Goal: Find specific page/section: Find specific page/section

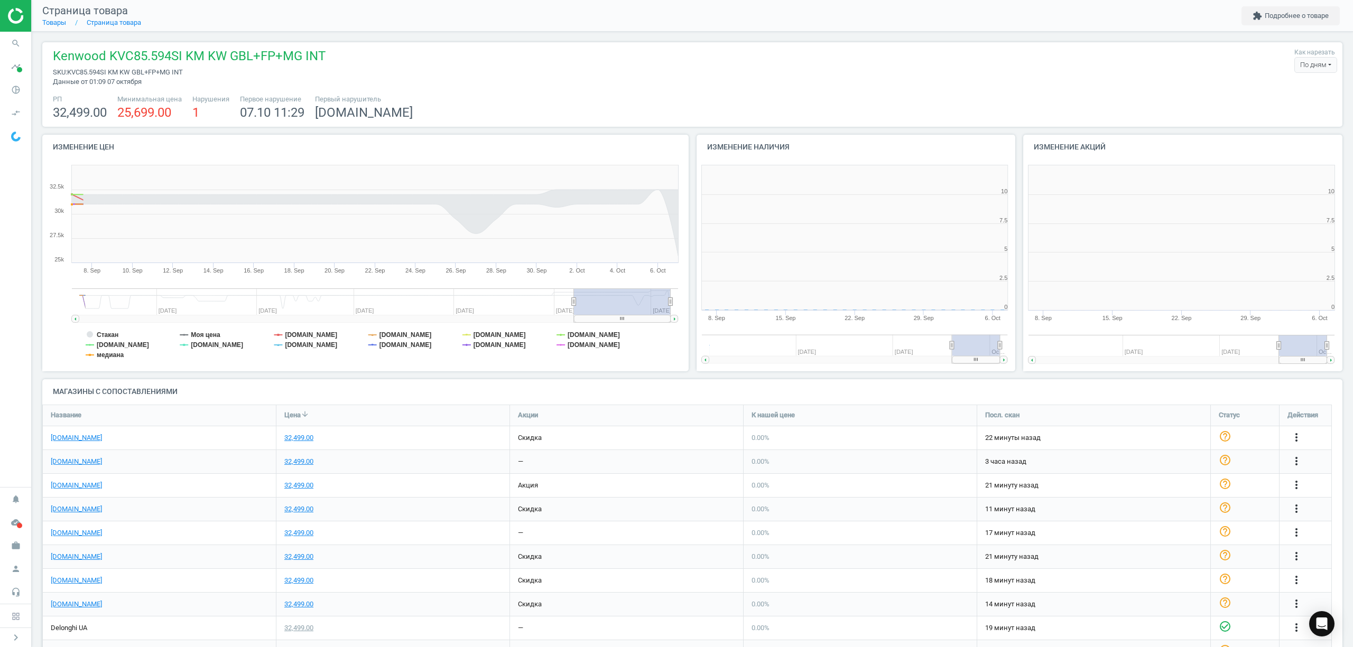
scroll to position [233, 338]
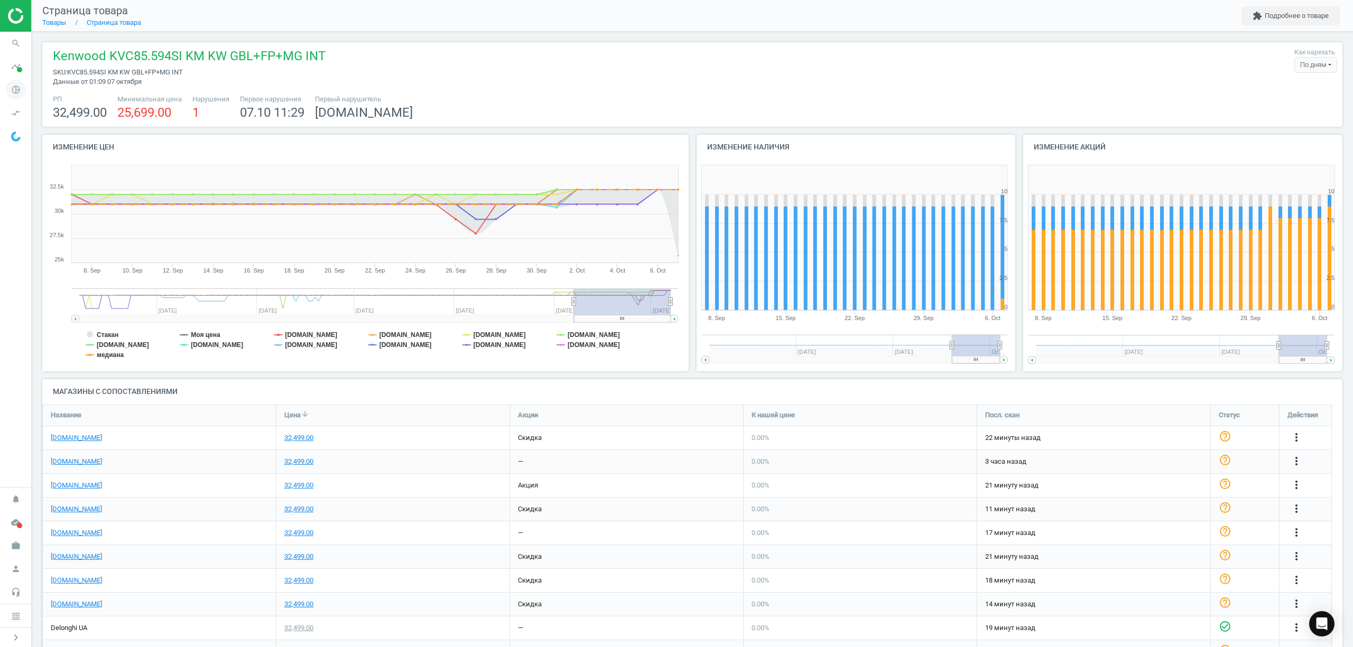
click at [14, 97] on icon "pie_chart_outlined" at bounding box center [16, 90] width 20 height 20
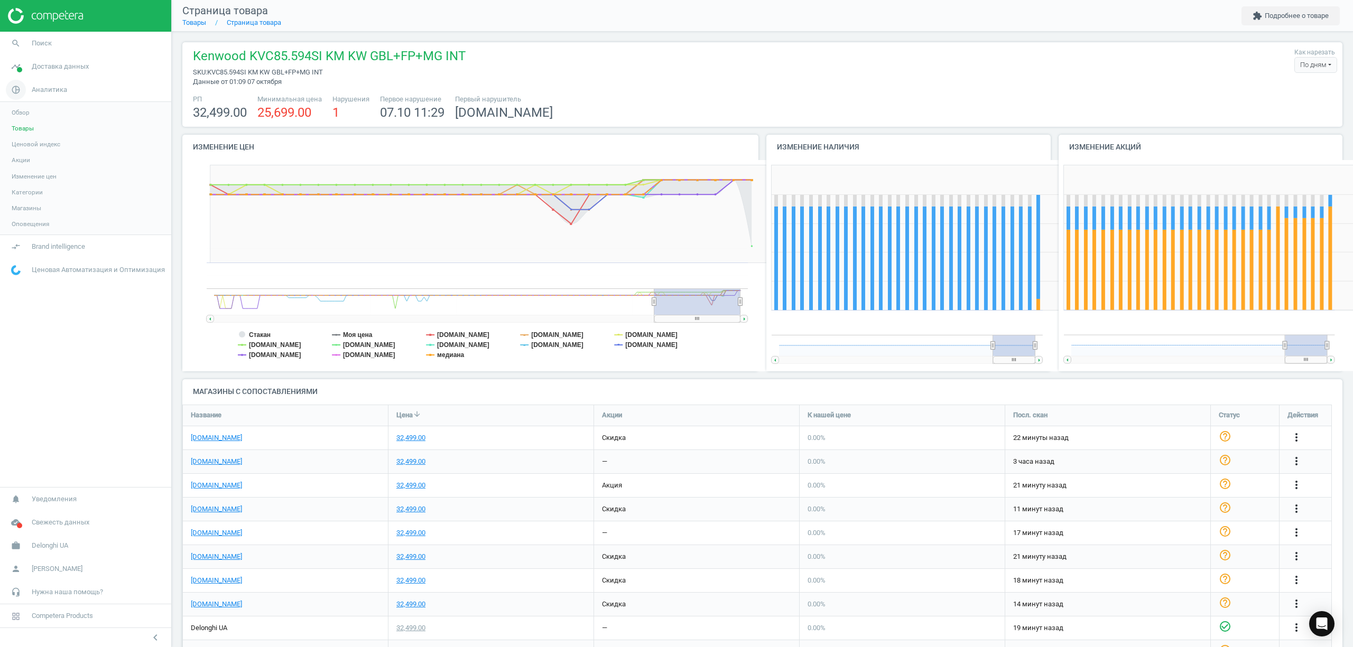
scroll to position [5, 5]
click at [26, 128] on span "Товары" at bounding box center [23, 128] width 22 height 8
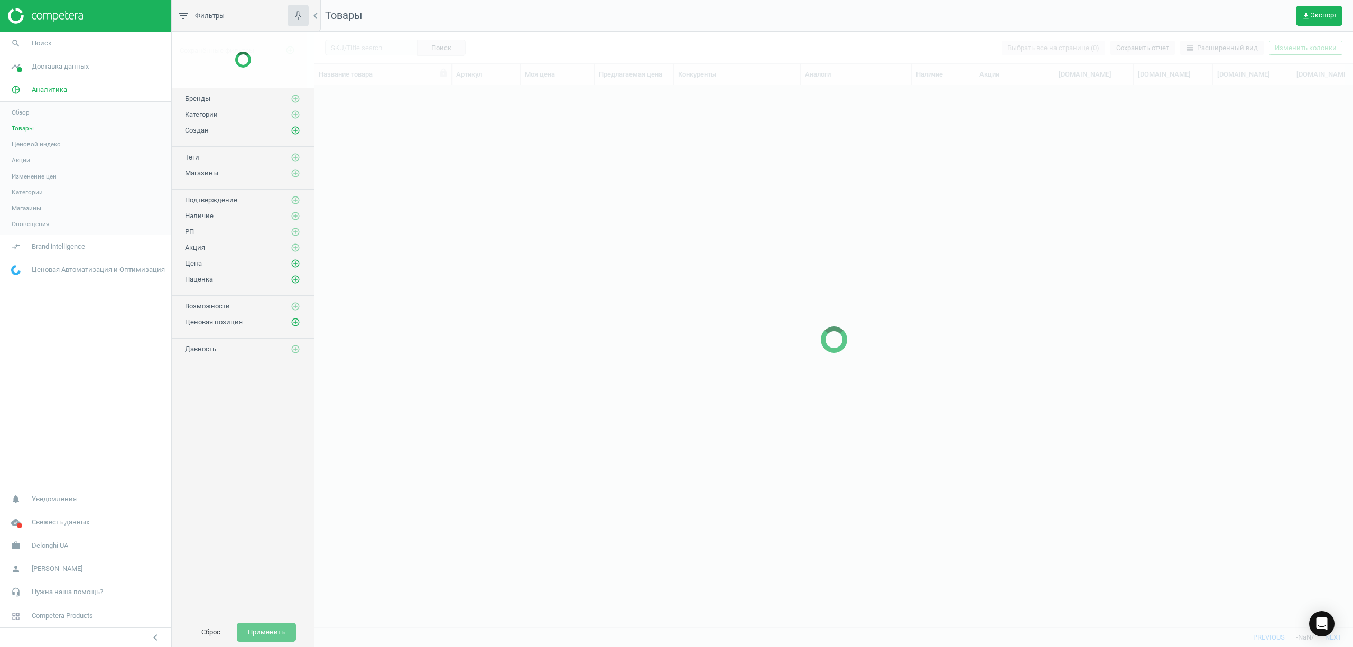
scroll to position [520, 1028]
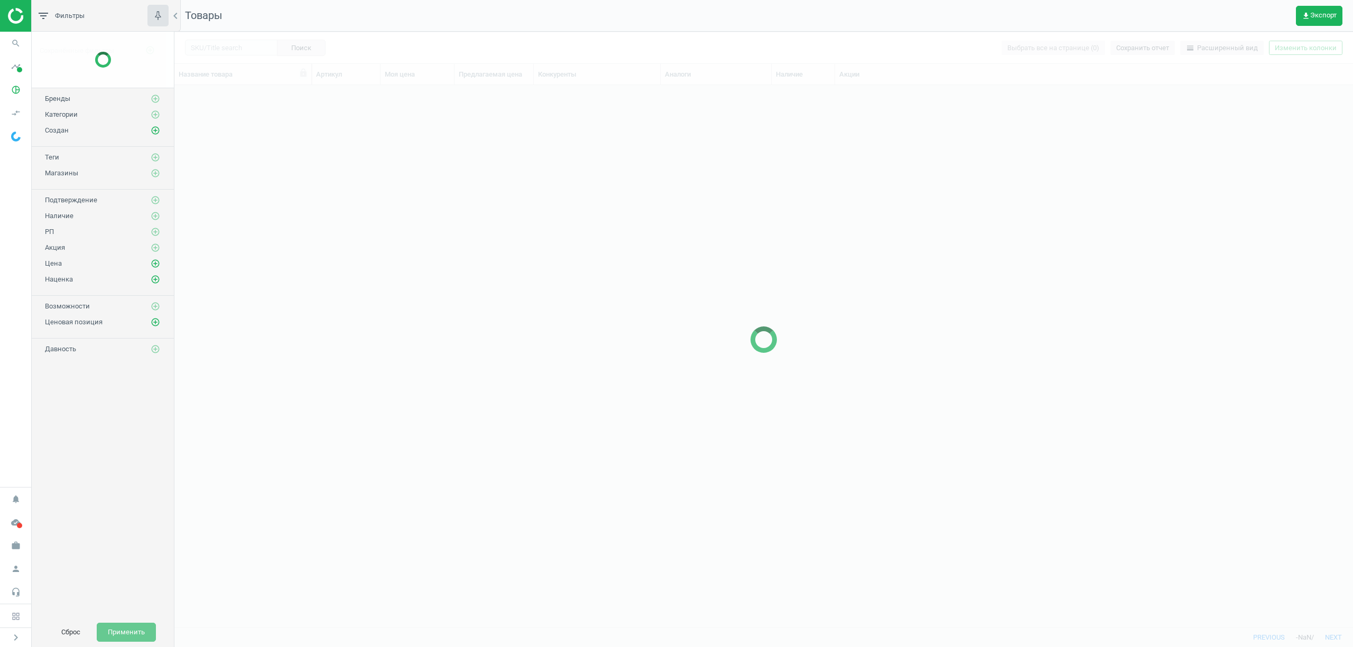
scroll to position [520, 1167]
